Goal: Submit feedback/report problem

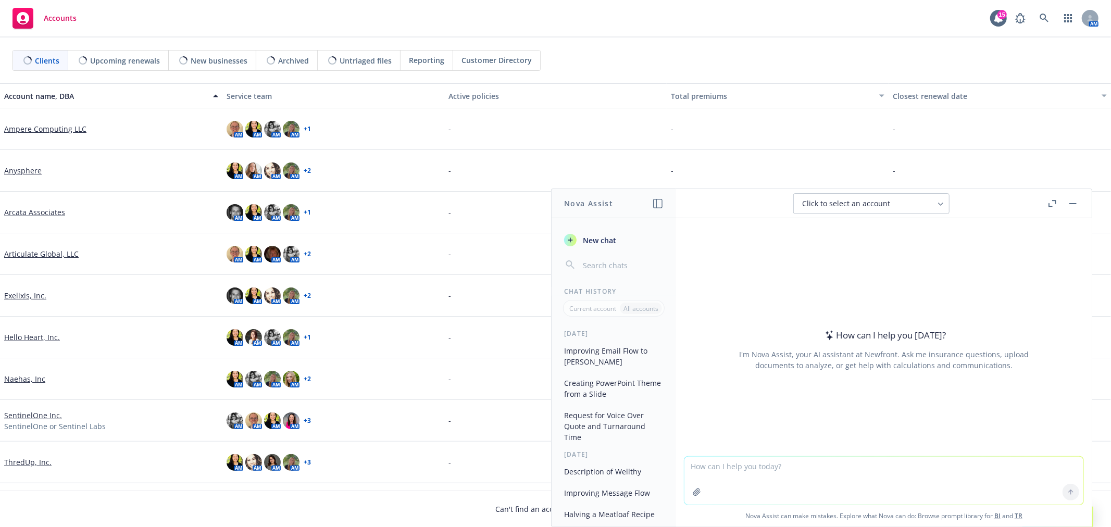
click at [880, 483] on textarea at bounding box center [883, 481] width 399 height 48
type textarea "can u di"
